Goal: Task Accomplishment & Management: Manage account settings

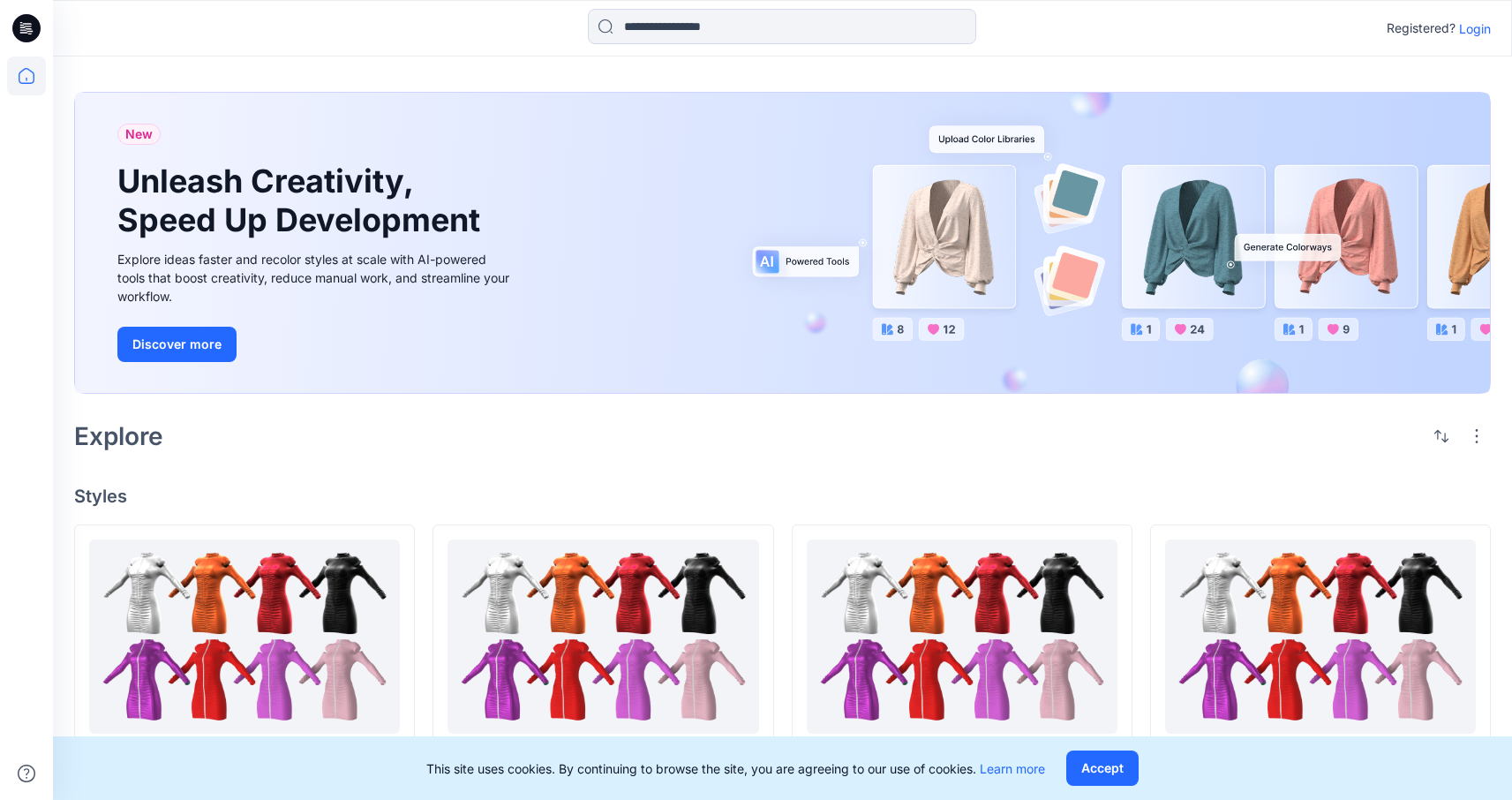
click at [1487, 28] on p "Login" at bounding box center [1475, 28] width 32 height 18
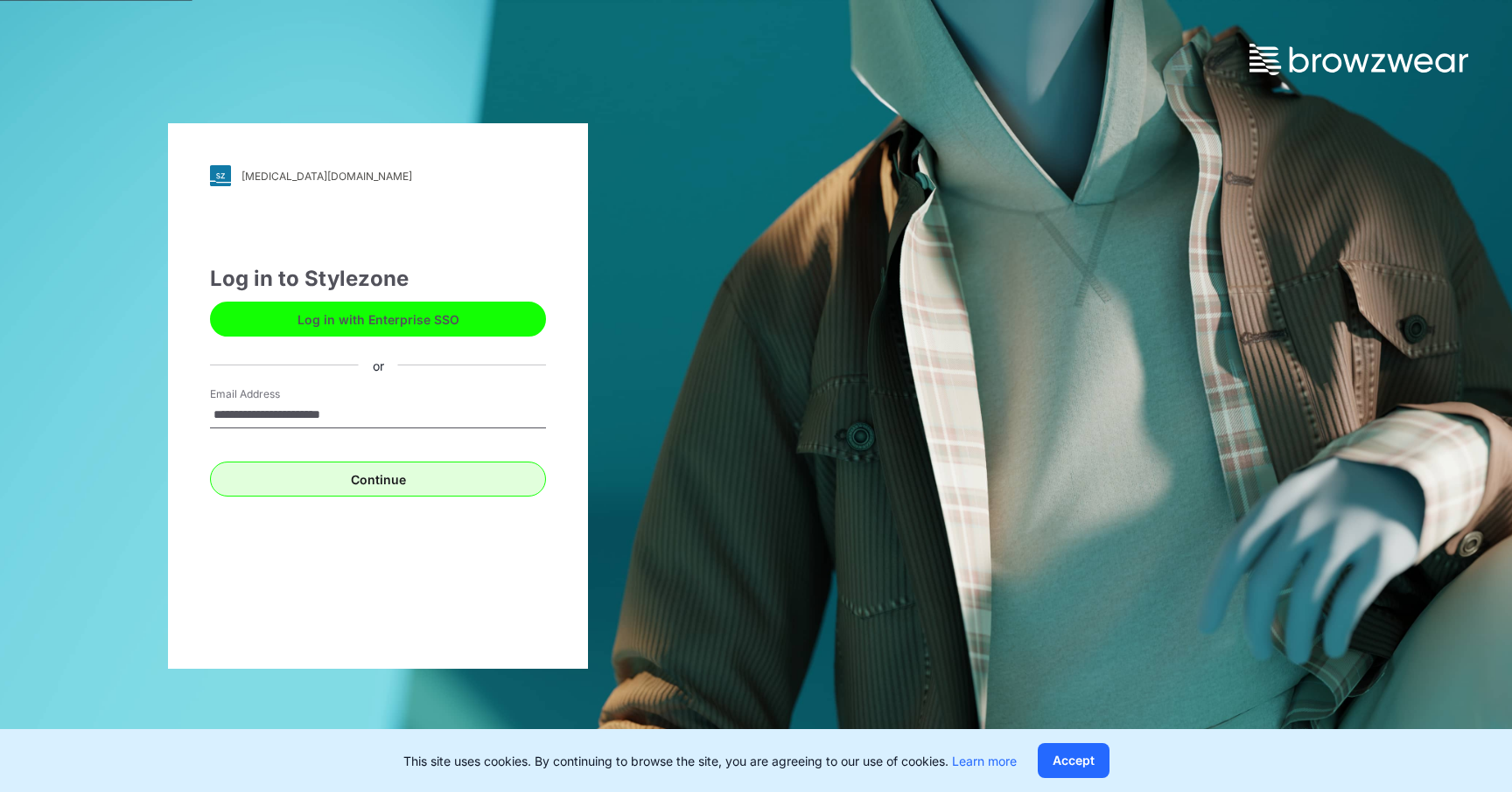
type input "**********"
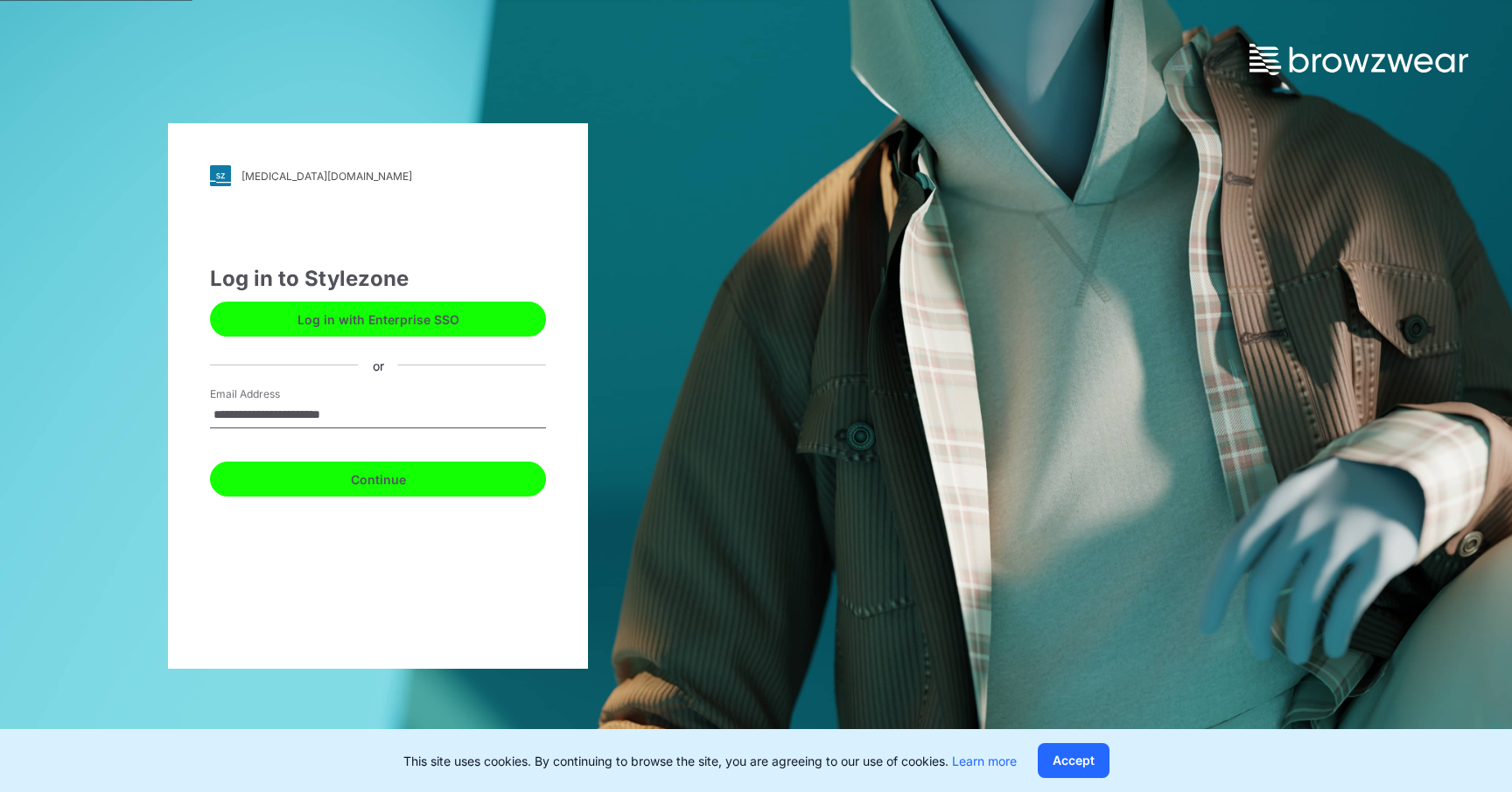
click at [415, 466] on button "Continue" at bounding box center [378, 479] width 336 height 35
